Goal: Information Seeking & Learning: Check status

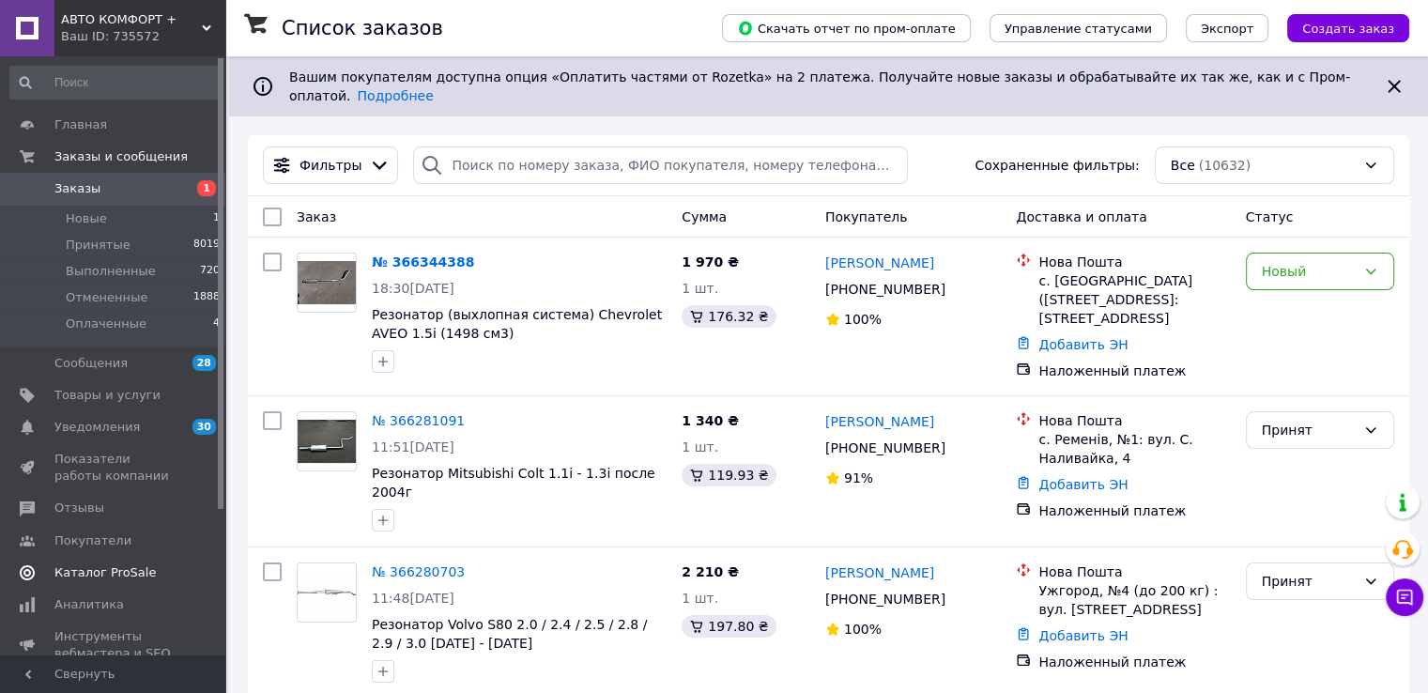
click at [124, 573] on span "Каталог ProSale" at bounding box center [104, 572] width 101 height 17
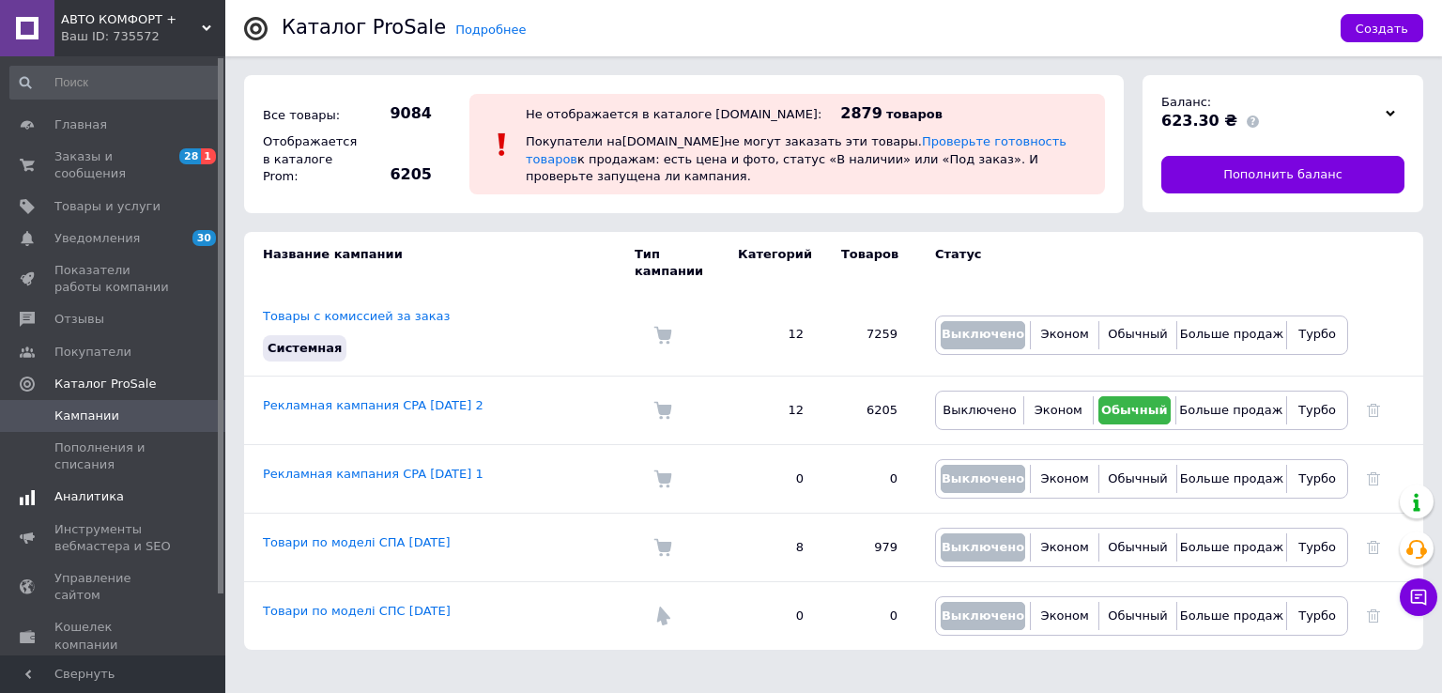
click at [97, 488] on span "Аналитика" at bounding box center [88, 496] width 69 height 17
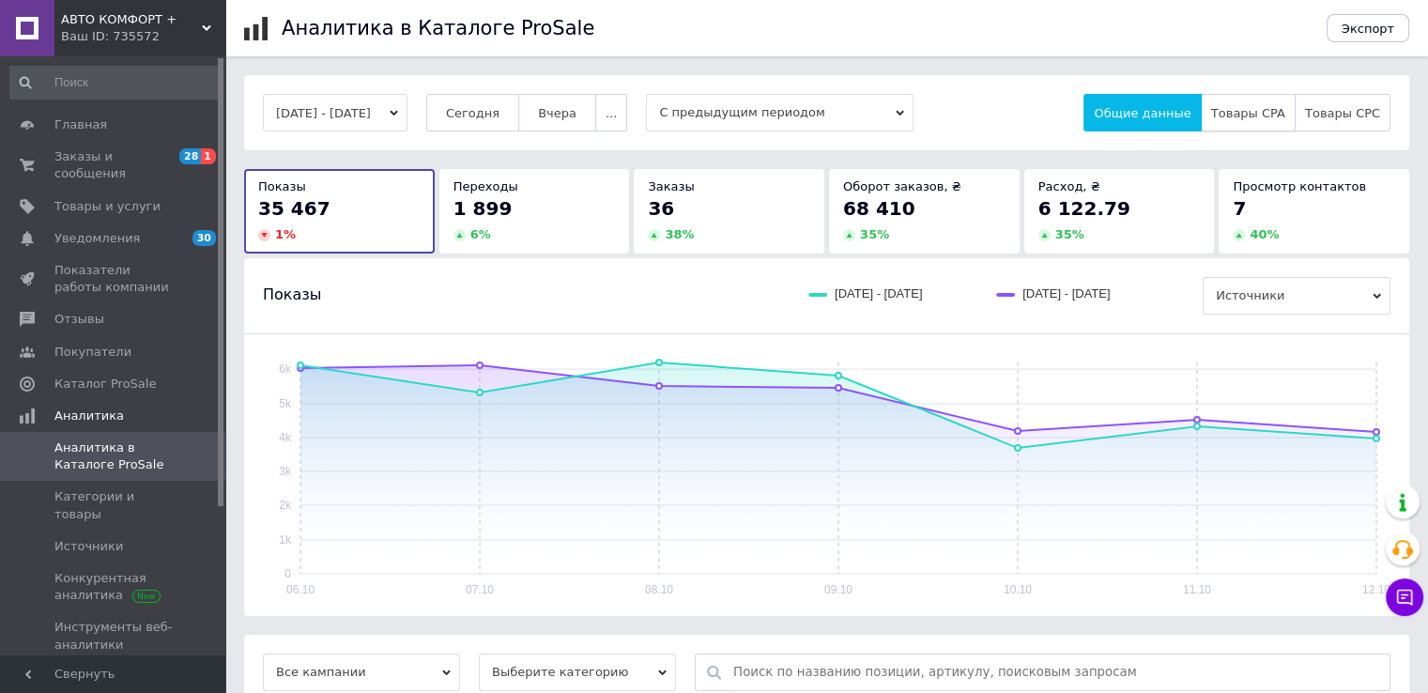
click at [1269, 117] on span "Товары CPA" at bounding box center [1248, 113] width 74 height 14
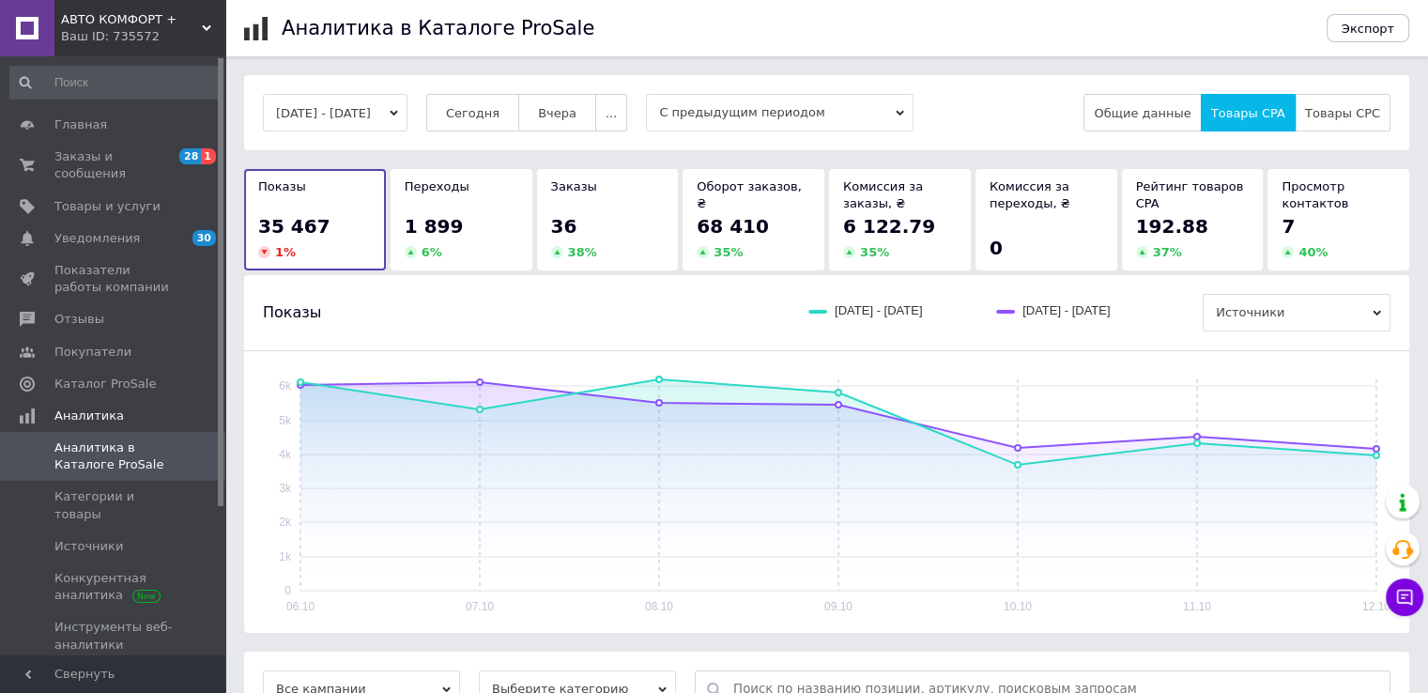
click at [1188, 247] on div "37 %" at bounding box center [1193, 252] width 114 height 17
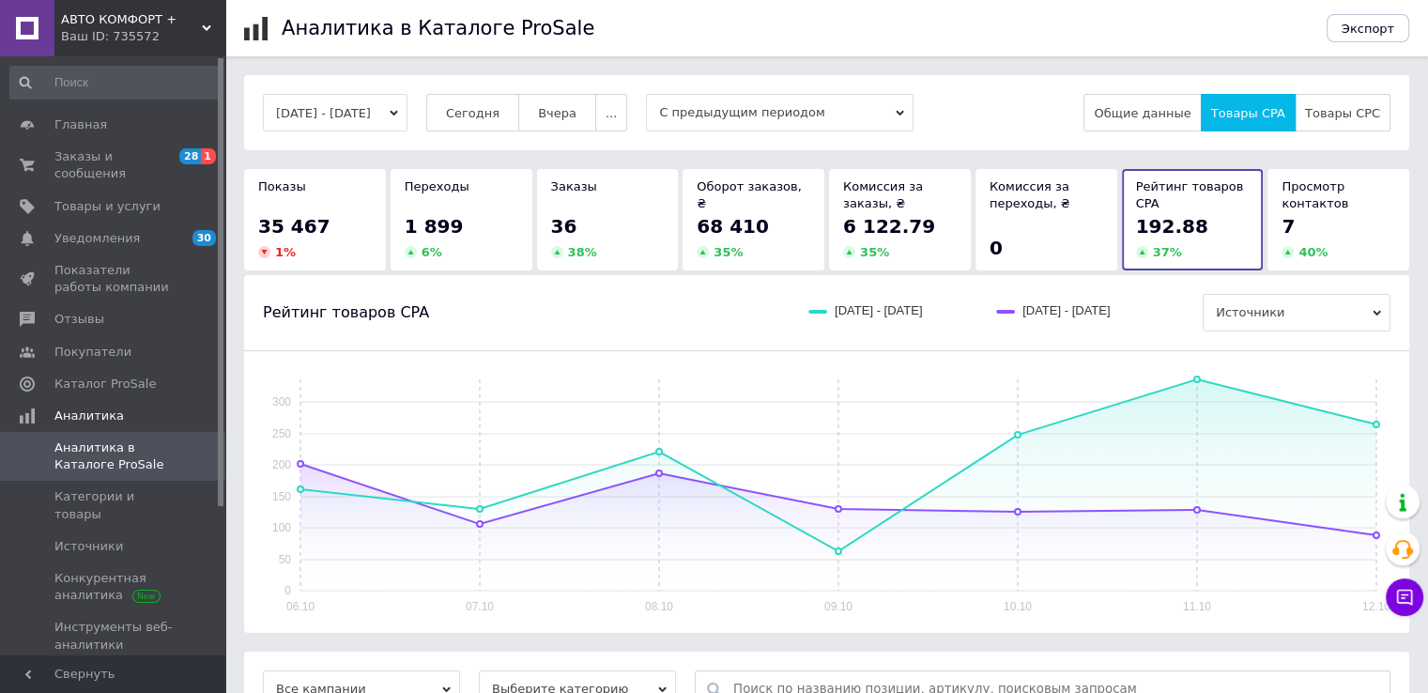
click at [260, 237] on span "35 467" at bounding box center [294, 226] width 72 height 23
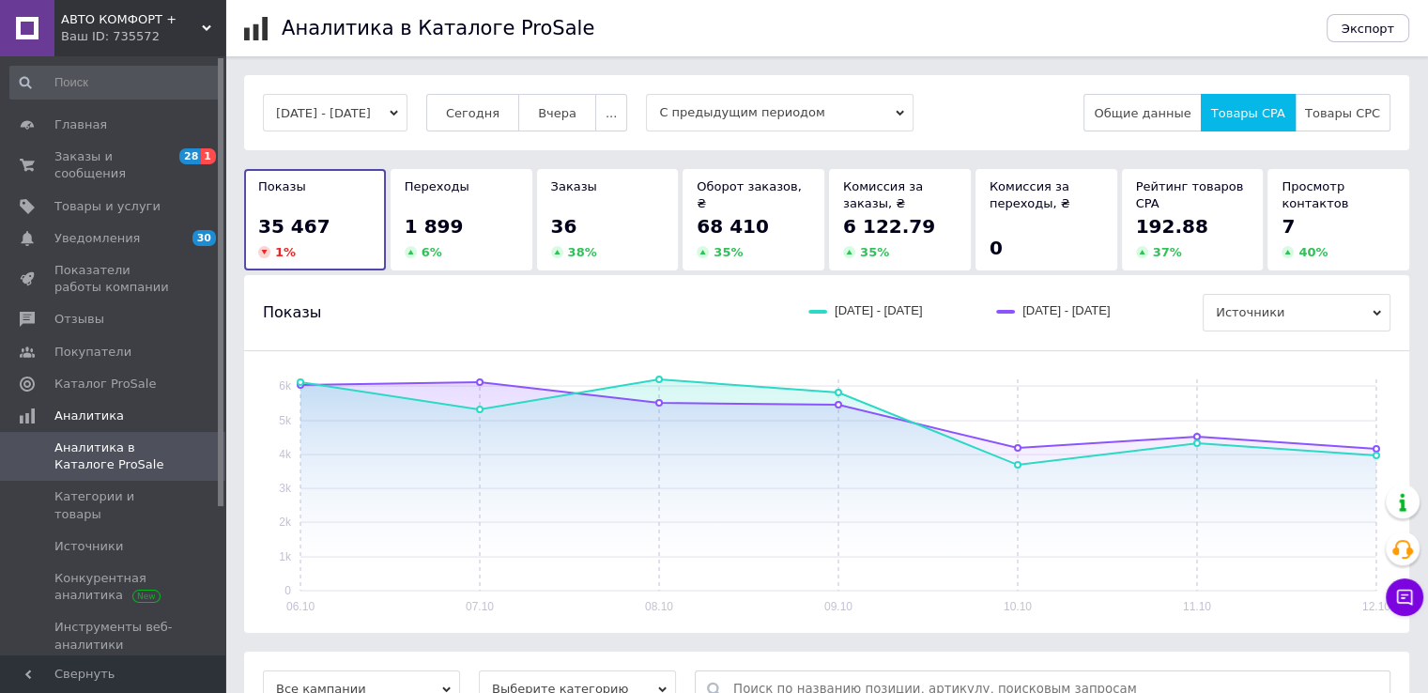
click at [454, 205] on div "Переходы 1 899 6 %" at bounding box center [462, 219] width 114 height 83
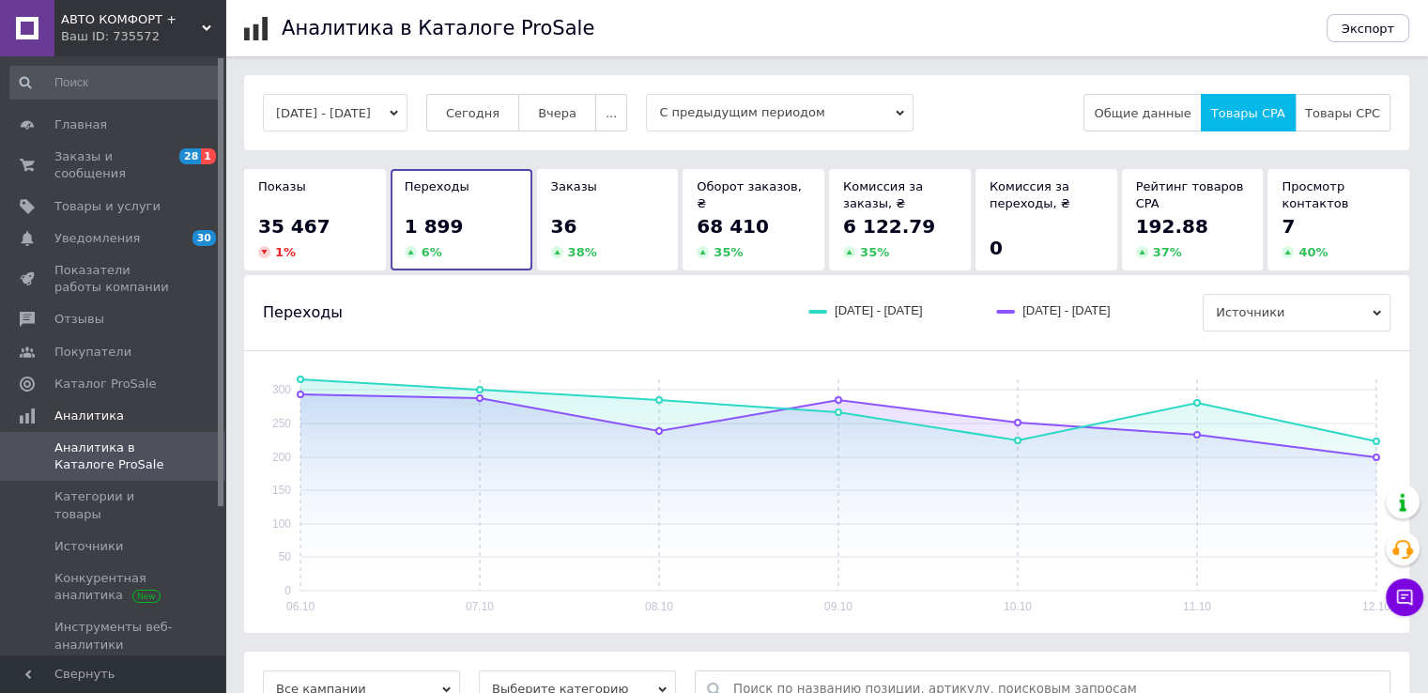
click at [890, 230] on span "6 122.79" at bounding box center [889, 226] width 92 height 23
